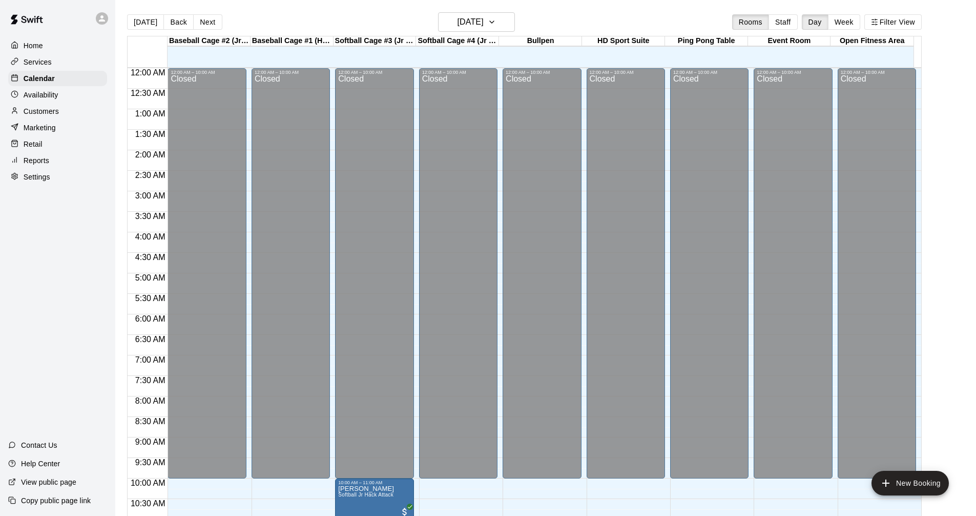
scroll to position [359, 0]
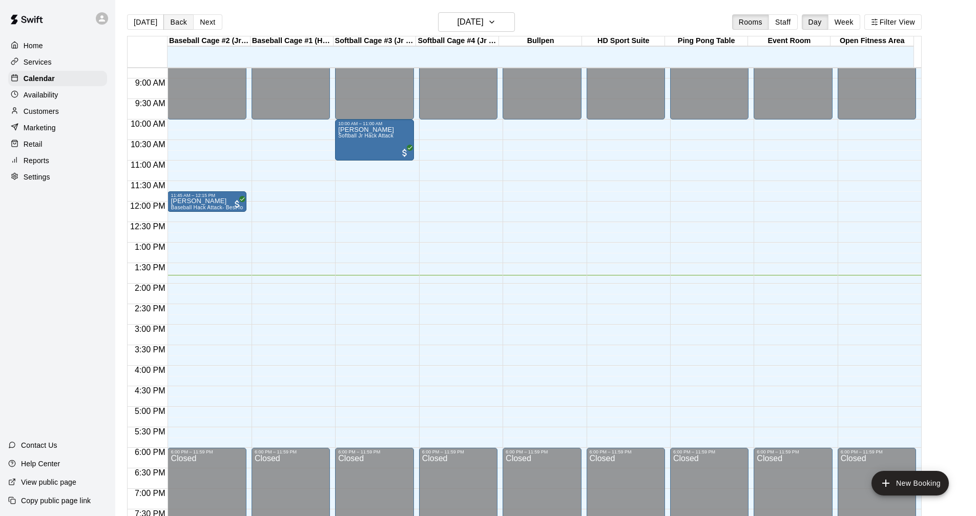
click at [181, 23] on button "Back" at bounding box center [178, 21] width 30 height 15
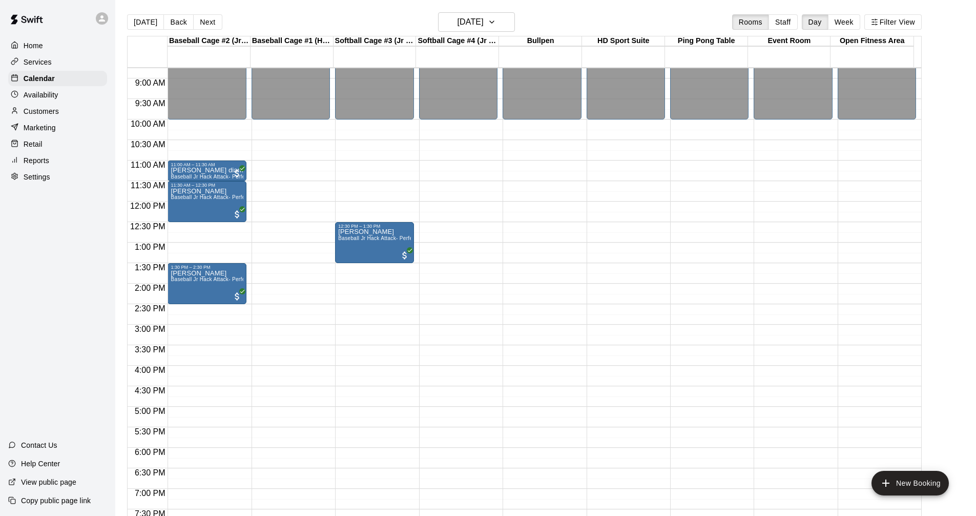
click at [140, 24] on button "[DATE]" at bounding box center [145, 21] width 37 height 15
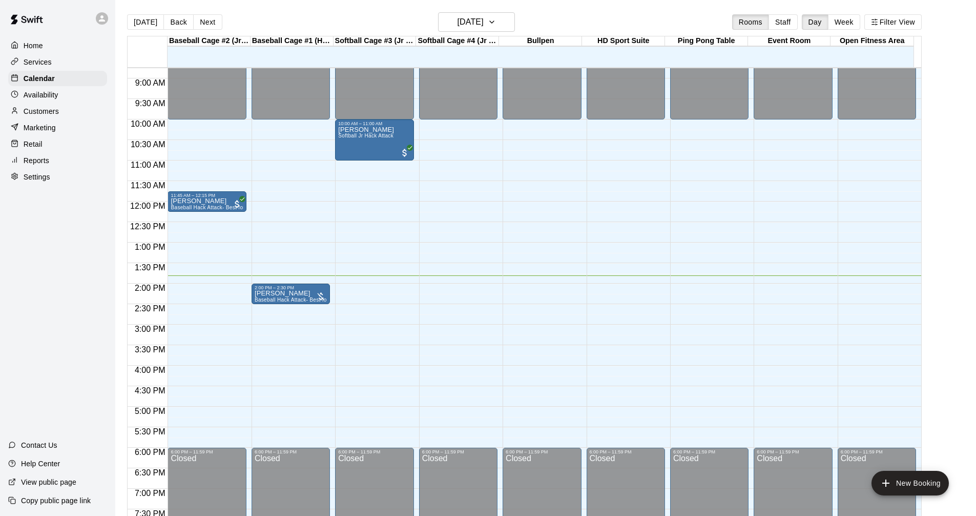
scroll to position [410, 0]
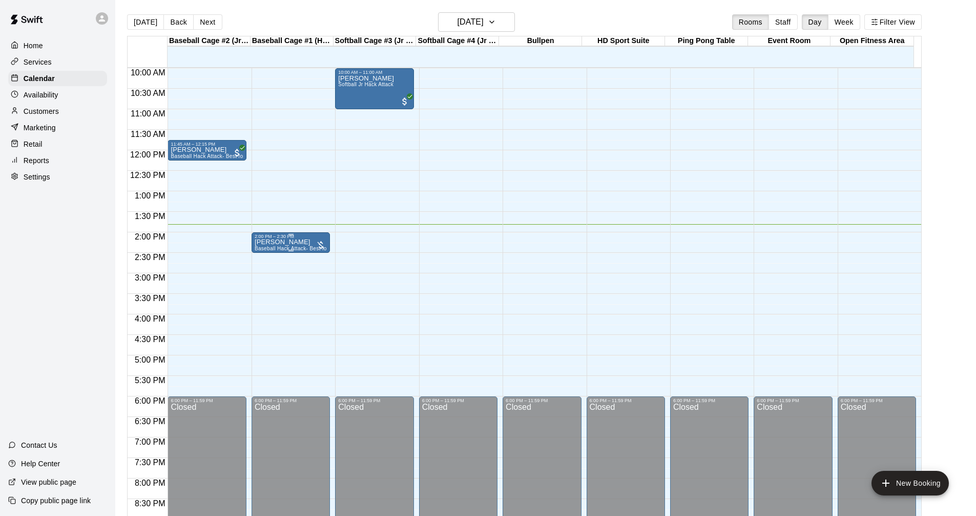
click at [302, 242] on p "[PERSON_NAME]" at bounding box center [291, 242] width 72 height 0
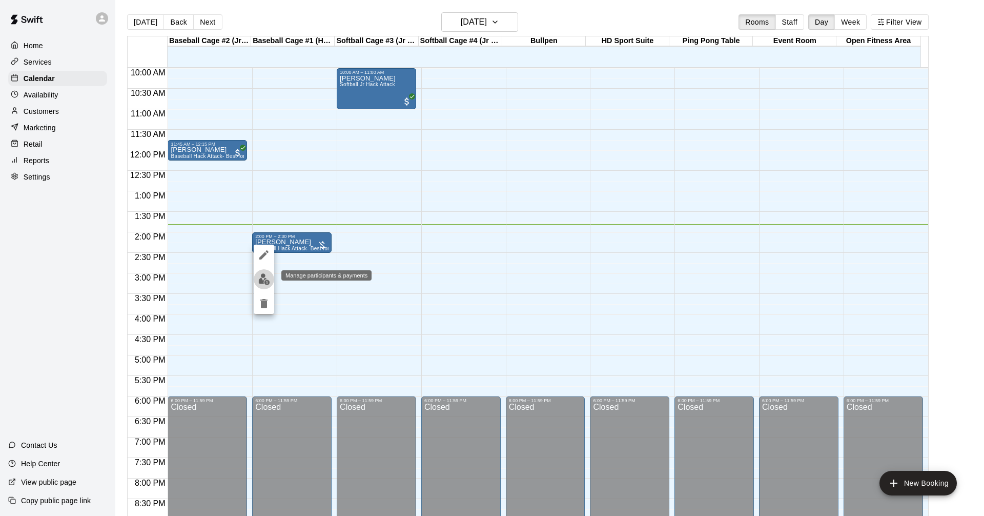
click at [269, 277] on img "edit" at bounding box center [264, 279] width 12 height 12
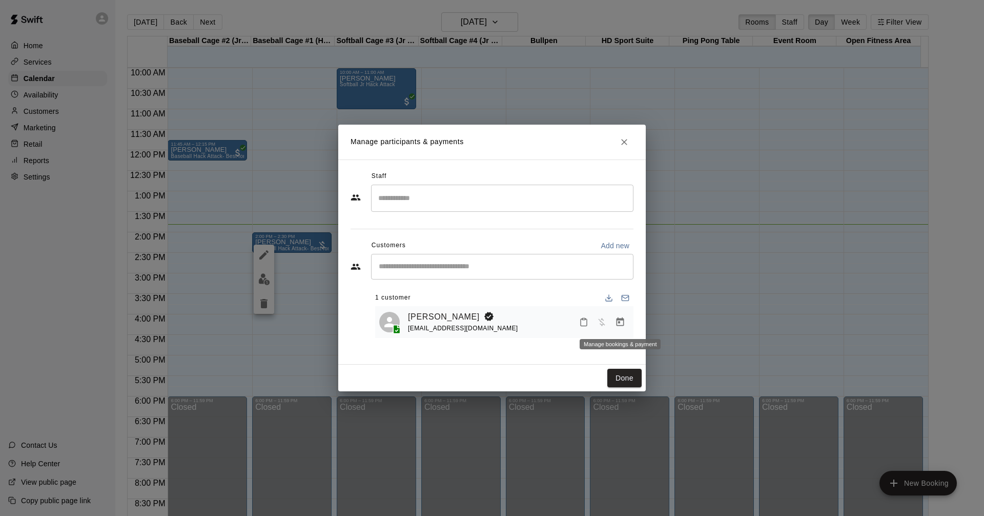
click at [619, 324] on icon "Manage bookings & payment" at bounding box center [620, 322] width 10 height 10
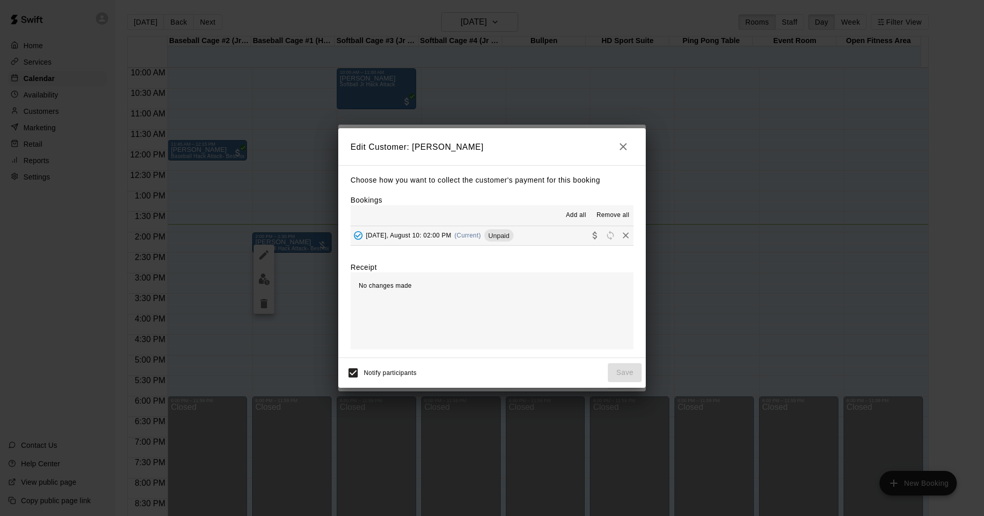
click at [420, 234] on span "[DATE], August 10: 02:00 PM" at bounding box center [409, 235] width 86 height 7
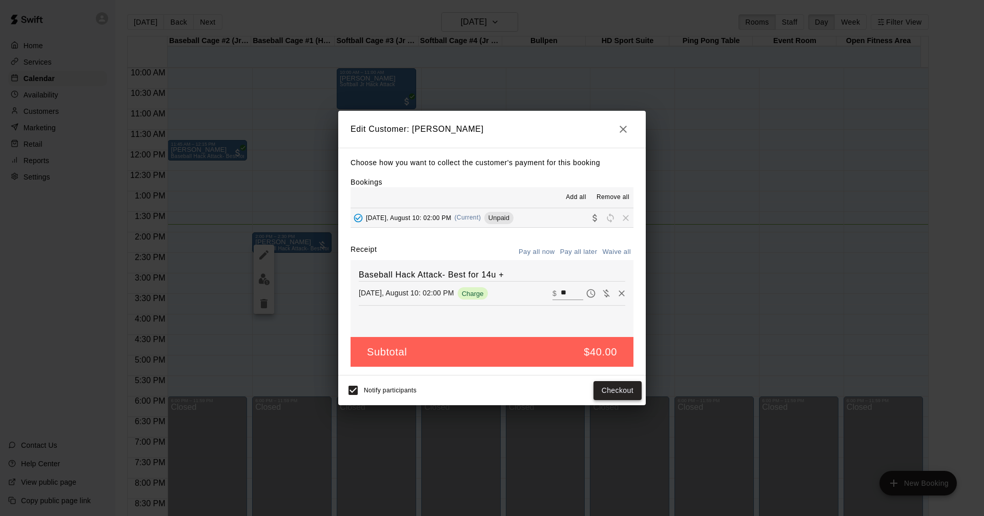
click at [627, 386] on button "Checkout" at bounding box center [617, 390] width 48 height 19
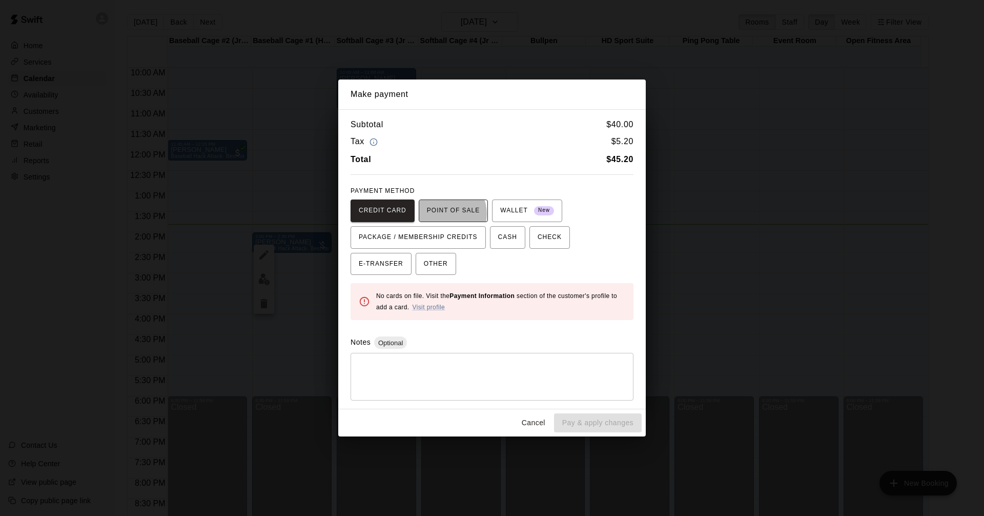
click at [443, 214] on span "POINT OF SALE" at bounding box center [453, 210] width 53 height 16
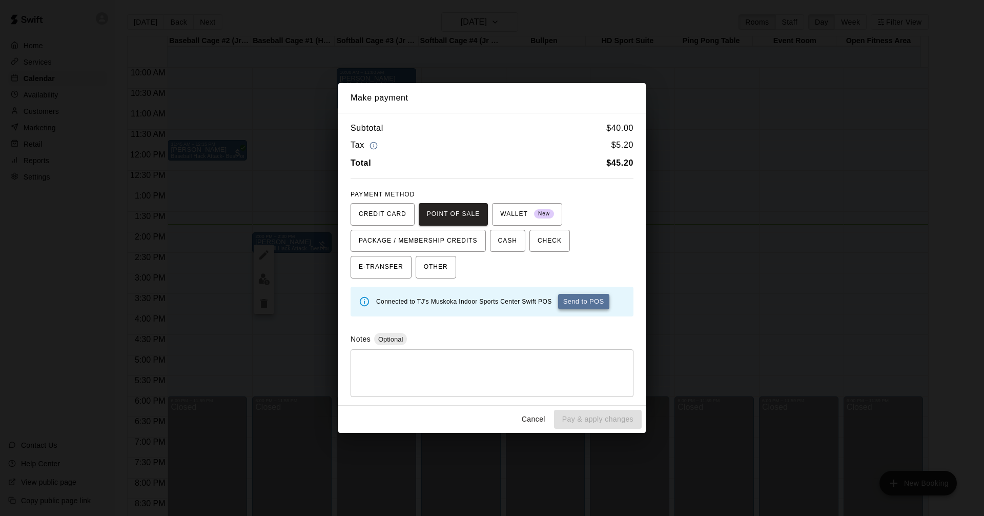
click at [577, 305] on button "Send to POS" at bounding box center [583, 301] width 51 height 15
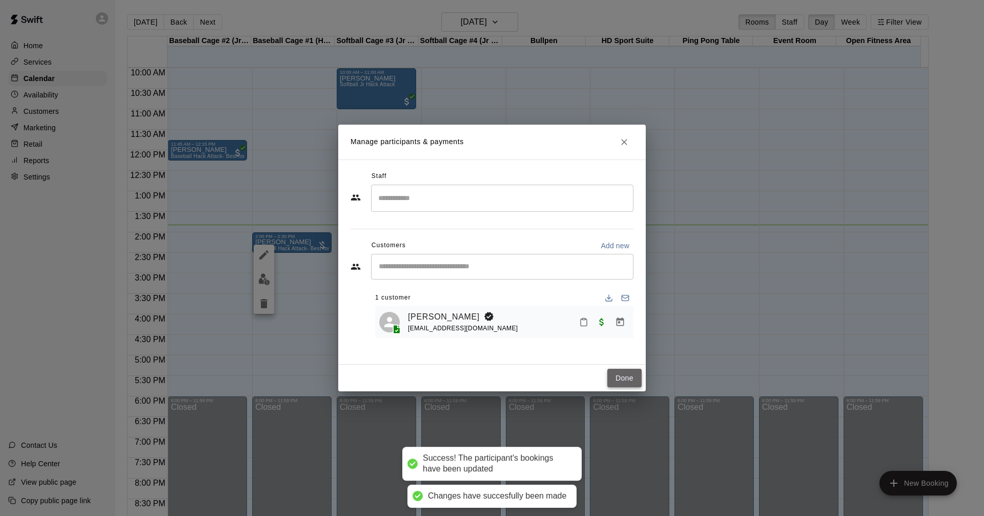
click at [628, 378] on button "Done" at bounding box center [624, 377] width 34 height 19
